Goal: Information Seeking & Learning: Learn about a topic

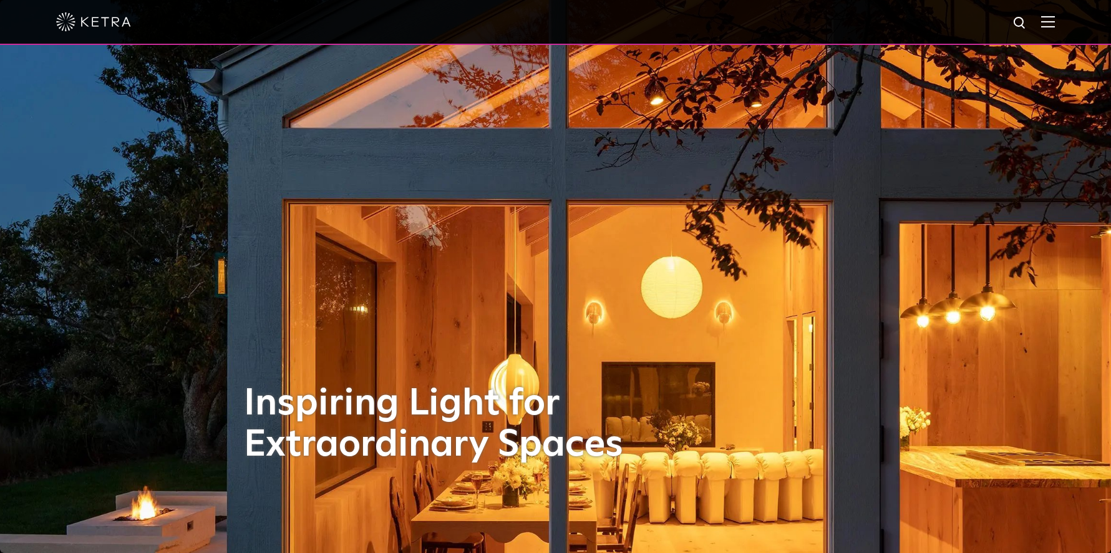
click at [1055, 26] on img at bounding box center [1048, 22] width 14 height 12
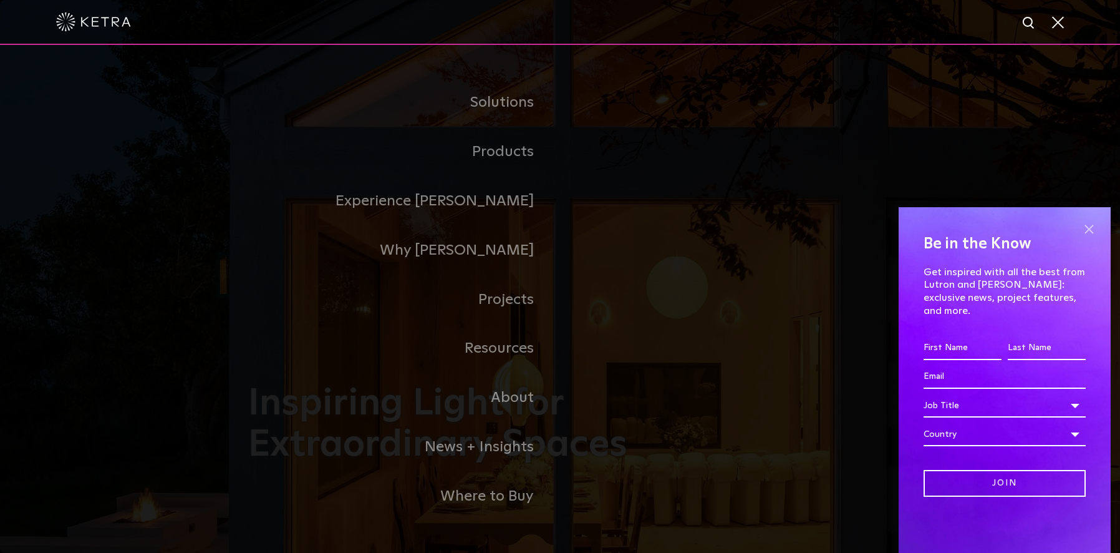
click at [1091, 238] on span at bounding box center [1089, 229] width 19 height 19
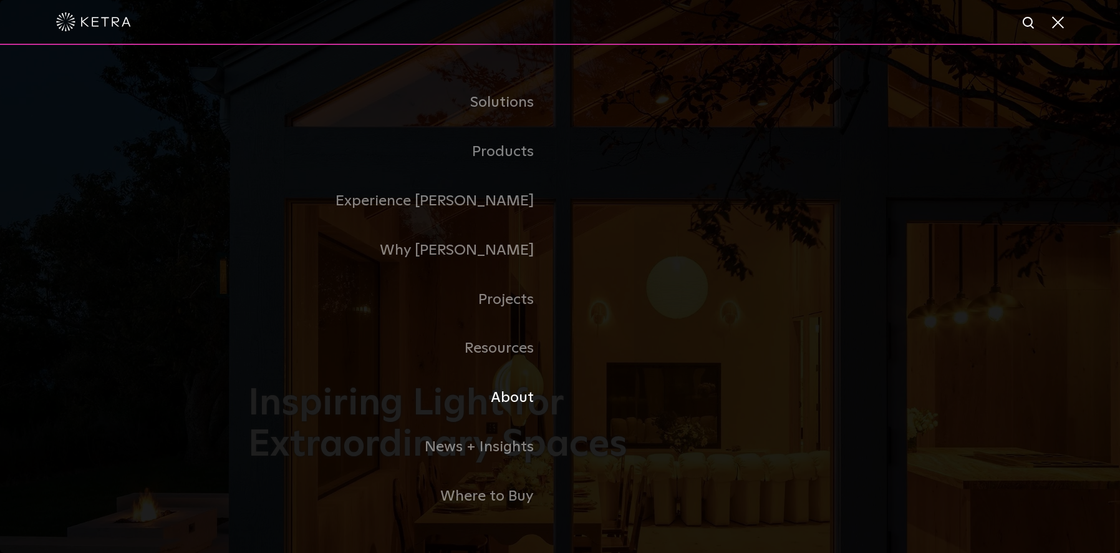
click at [519, 394] on link "About" at bounding box center [404, 397] width 312 height 49
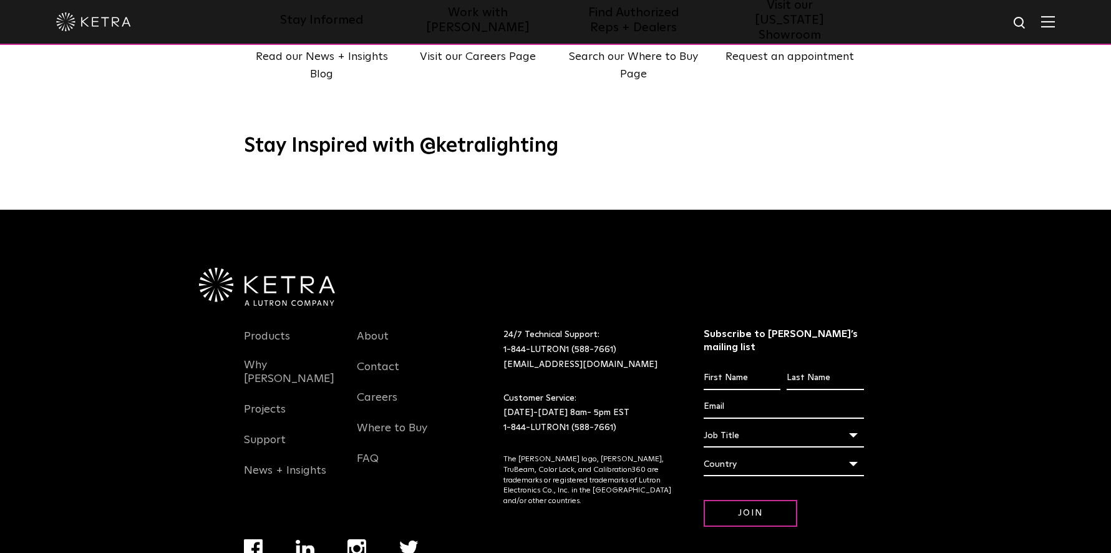
scroll to position [1608, 0]
